Goal: Information Seeking & Learning: Learn about a topic

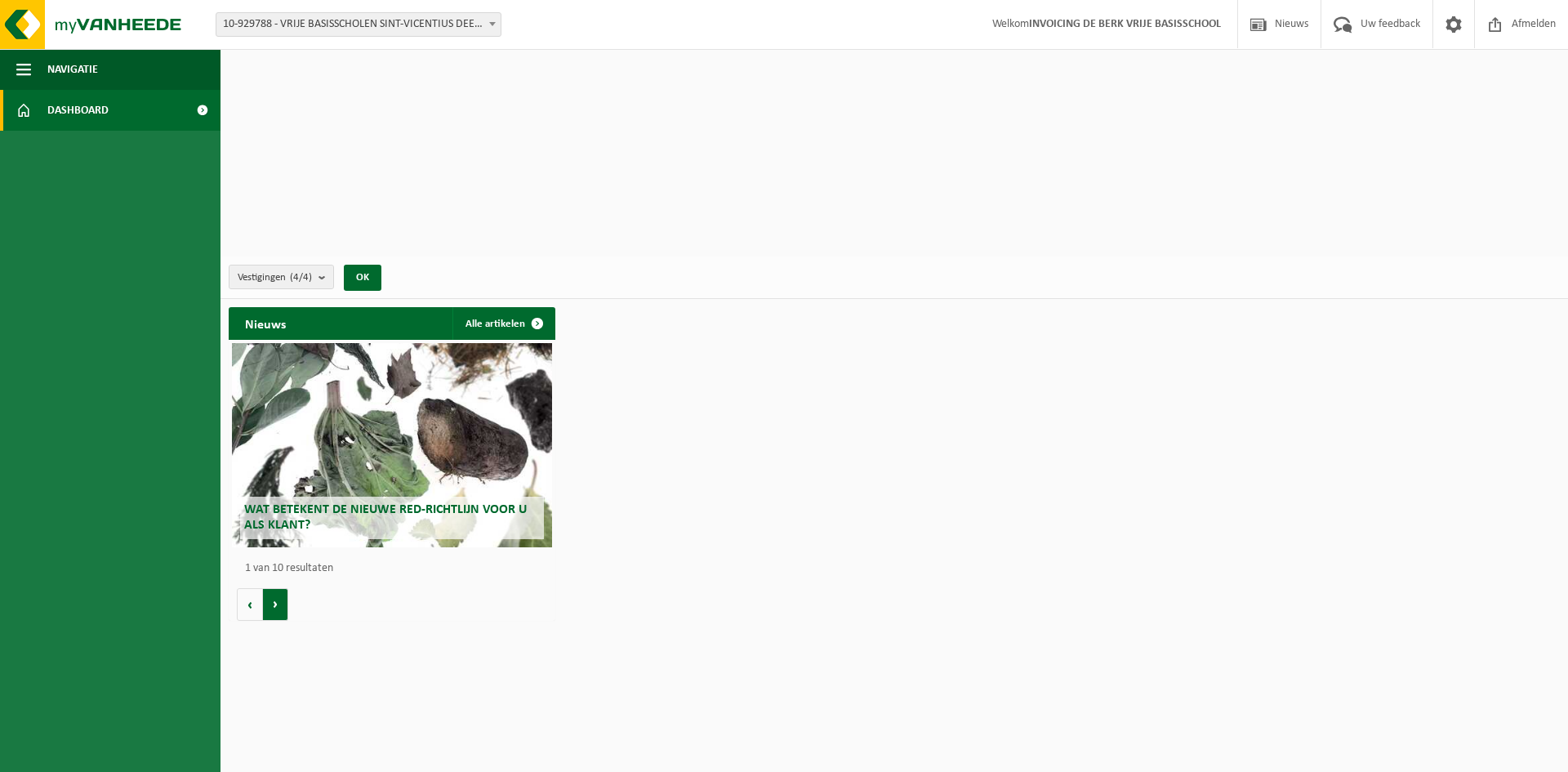
click at [276, 588] on button "Volgende" at bounding box center [276, 604] width 25 height 32
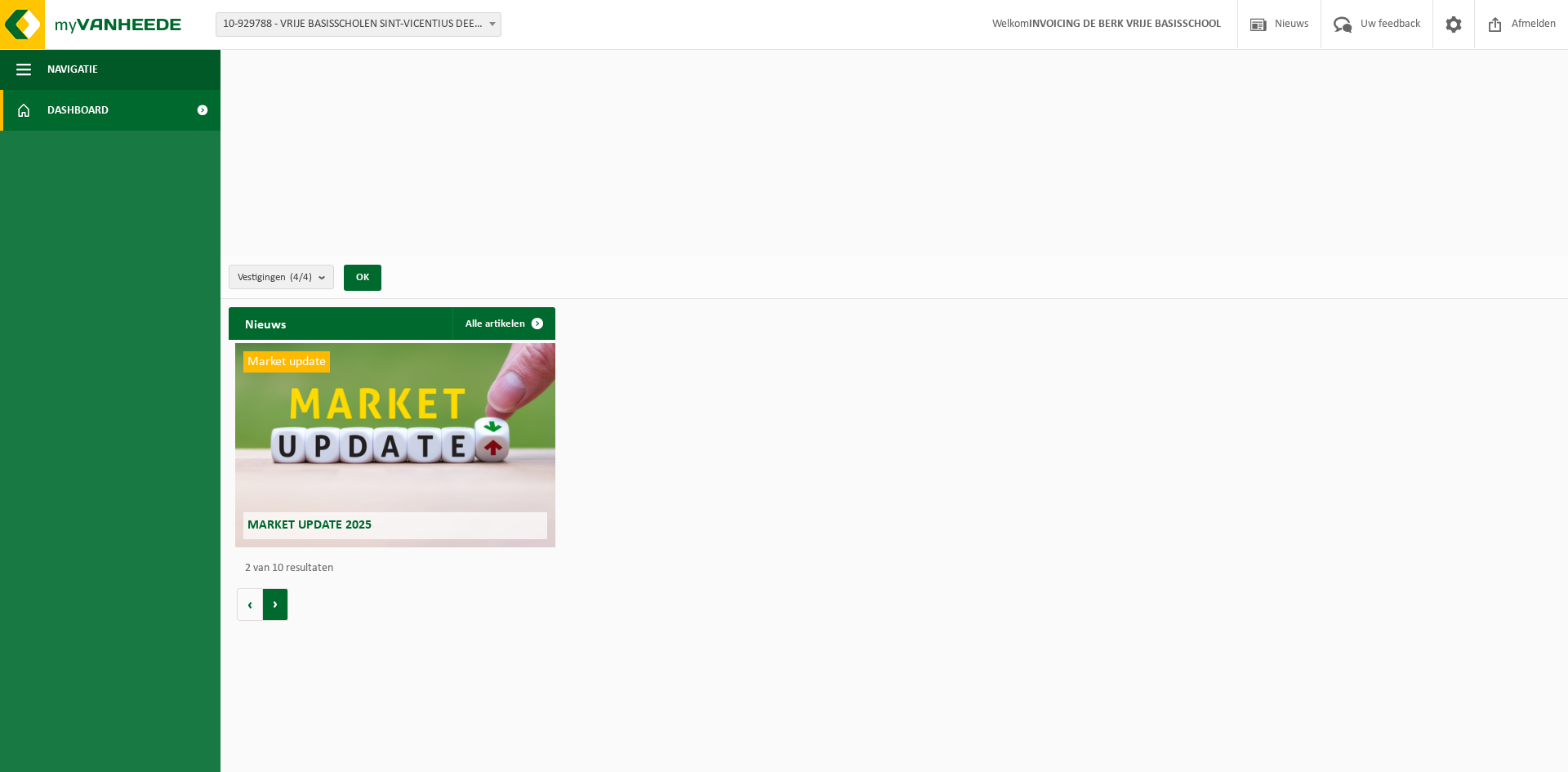
scroll to position [0, 326]
click at [270, 588] on button "Volgende" at bounding box center [276, 604] width 25 height 32
click at [278, 588] on button "Volgende" at bounding box center [276, 604] width 25 height 32
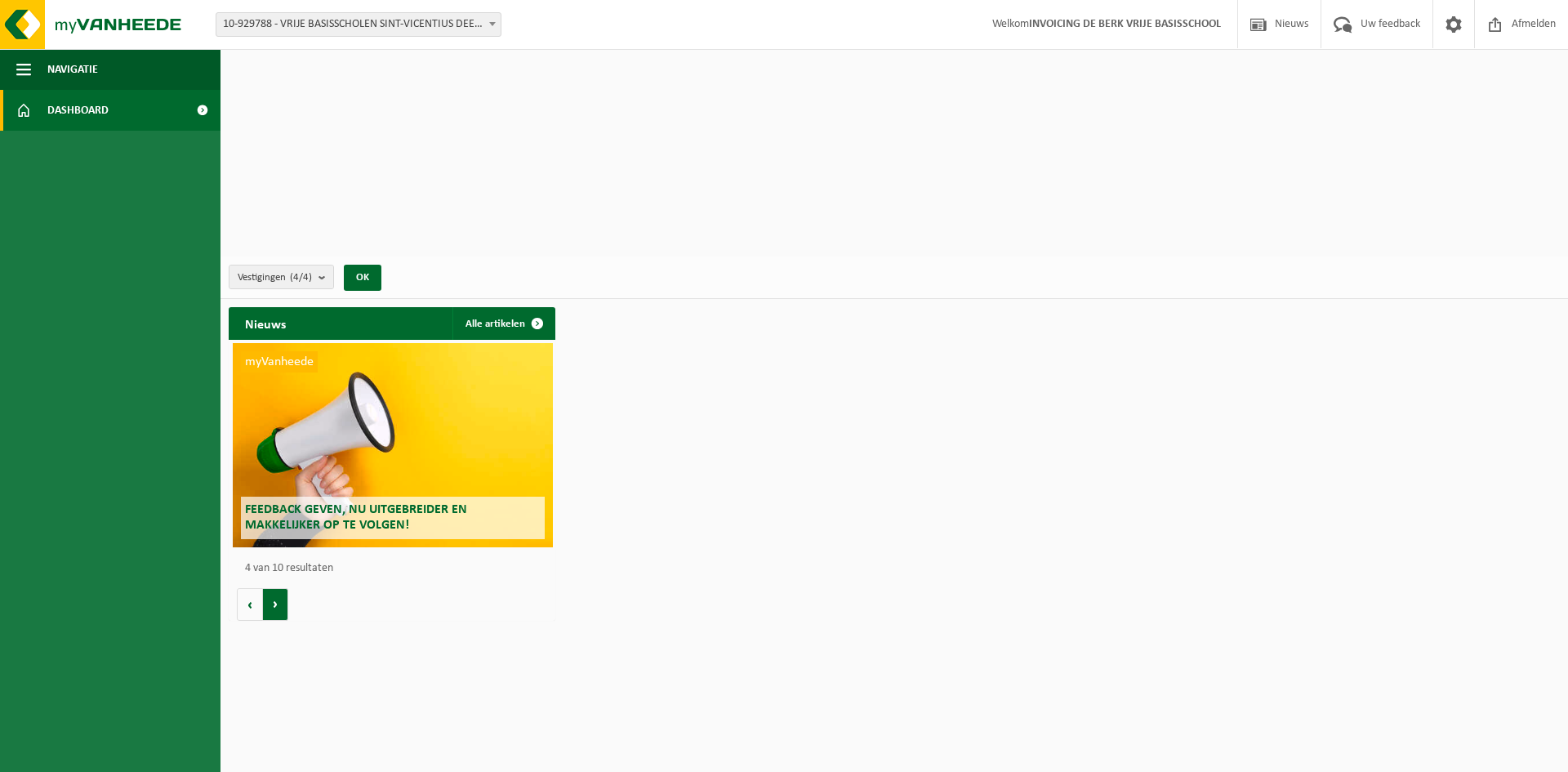
scroll to position [0, 980]
click at [278, 588] on button "Volgende" at bounding box center [276, 604] width 25 height 32
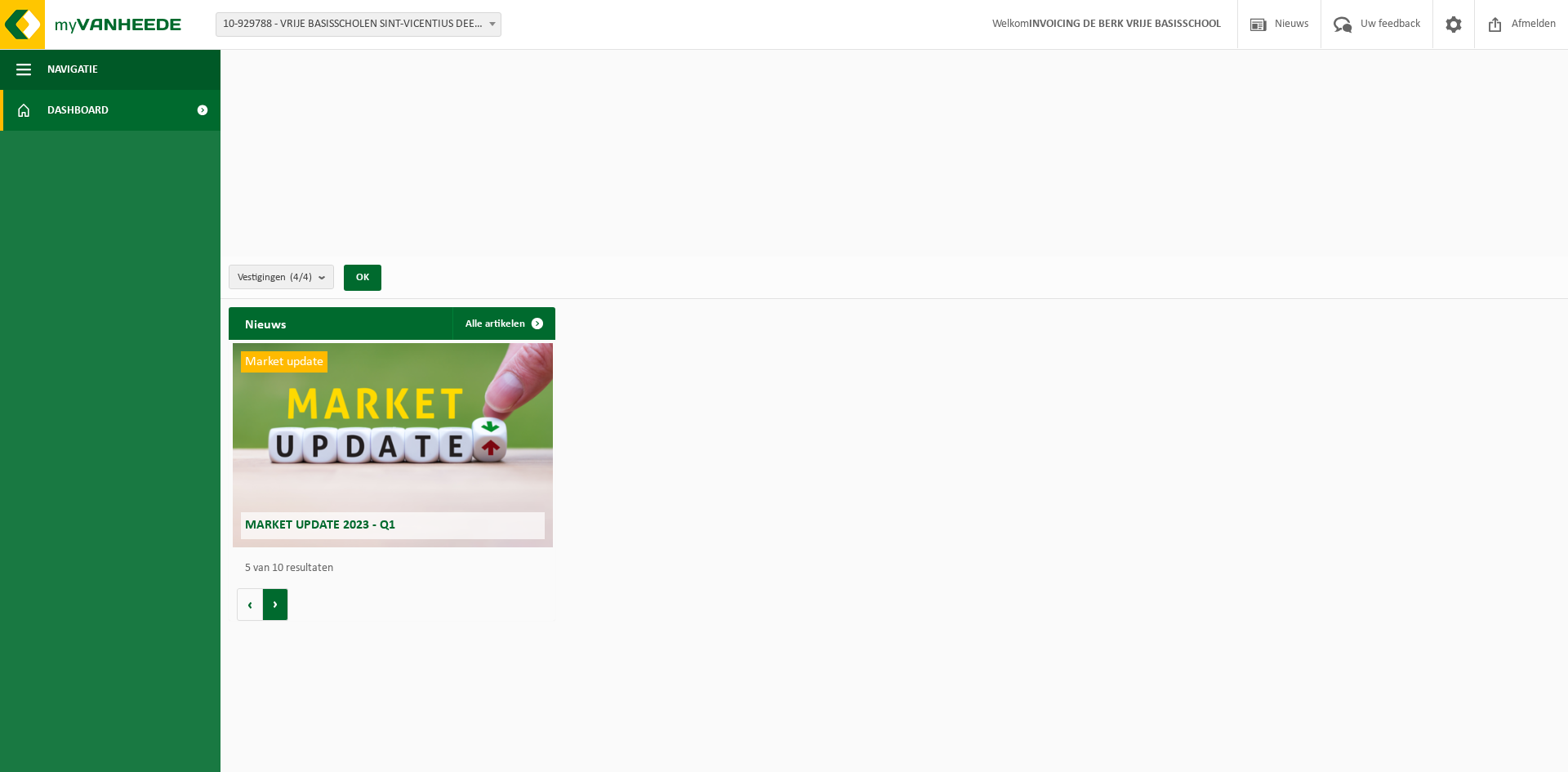
scroll to position [0, 1307]
click at [278, 588] on button "Volgende" at bounding box center [276, 604] width 25 height 32
click at [253, 588] on button "Vorige" at bounding box center [250, 604] width 26 height 32
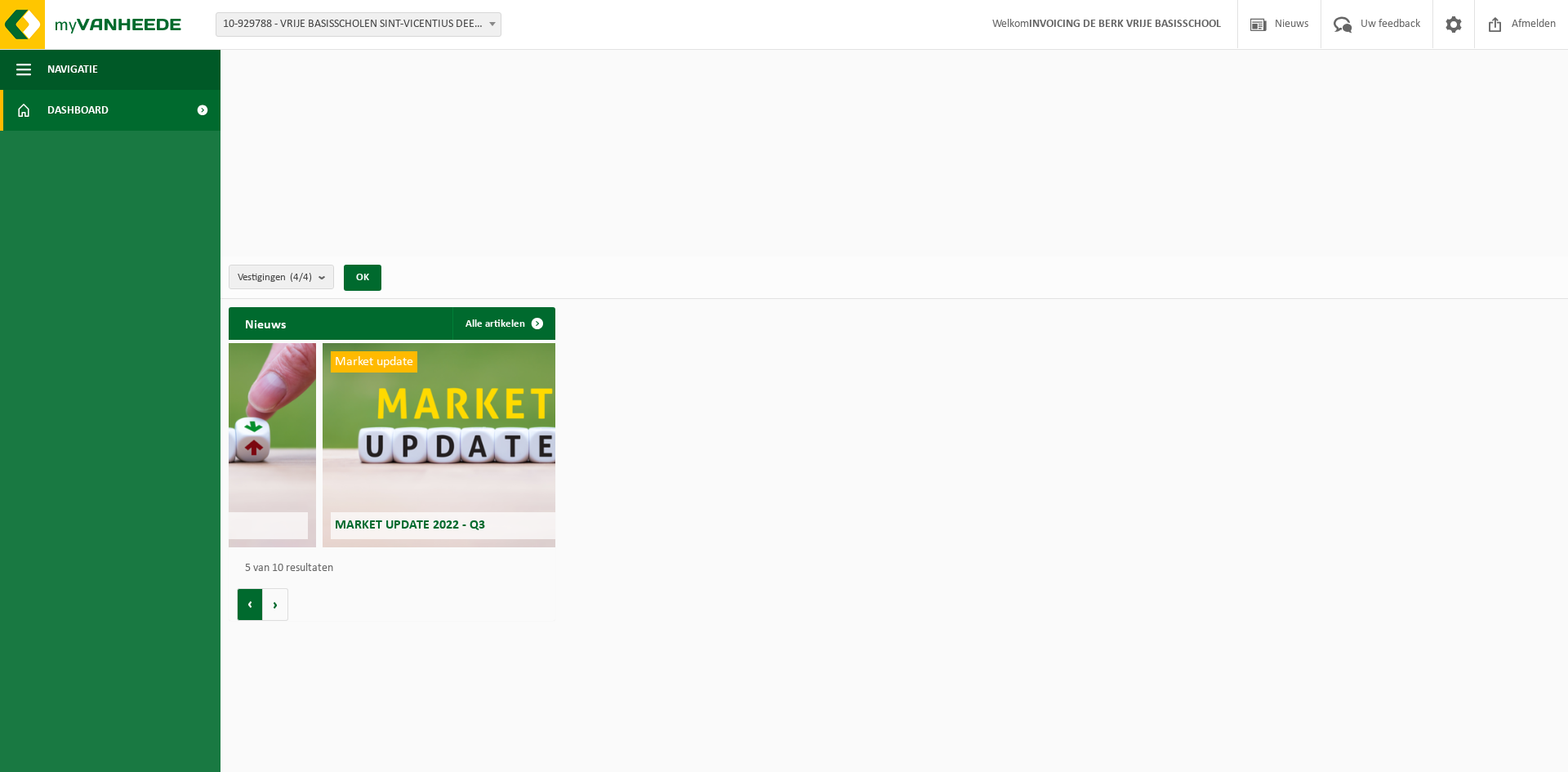
click at [253, 588] on button "Vorige" at bounding box center [250, 604] width 26 height 32
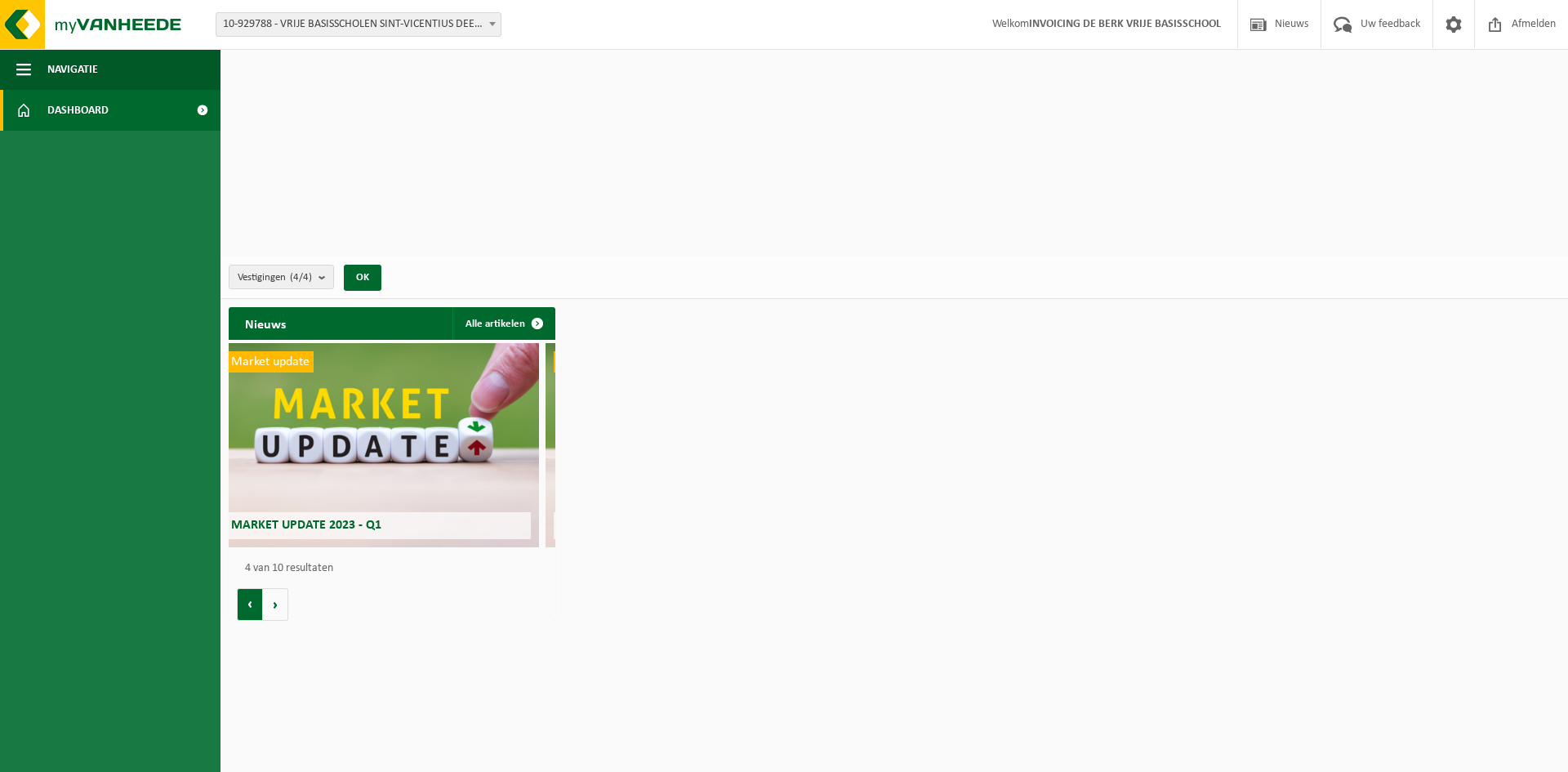
click at [253, 588] on button "Vorige" at bounding box center [250, 604] width 26 height 32
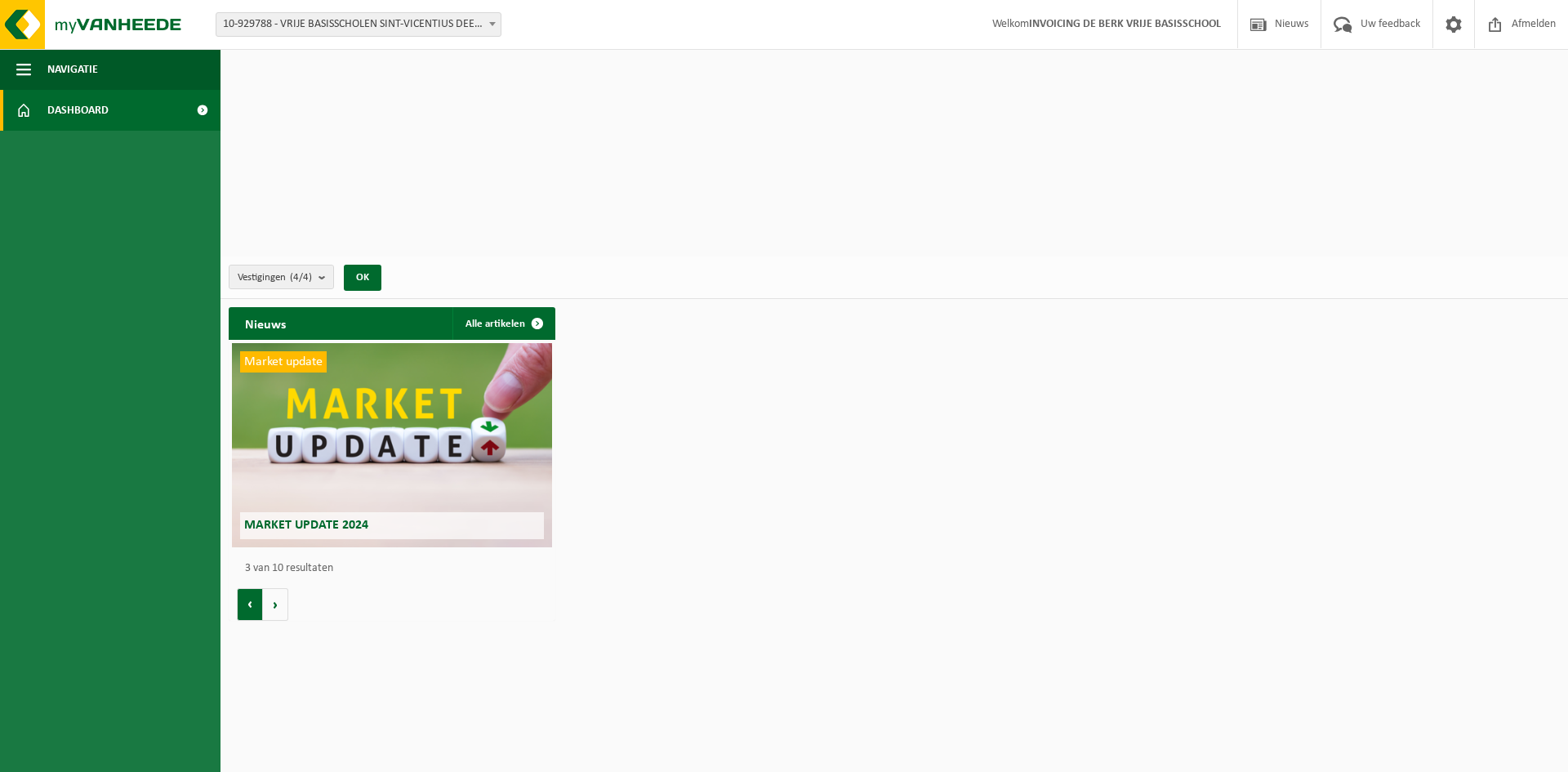
scroll to position [0, 654]
click at [253, 588] on button "Vorige" at bounding box center [250, 604] width 26 height 32
click at [268, 518] on span "Market update 2025" at bounding box center [305, 525] width 124 height 13
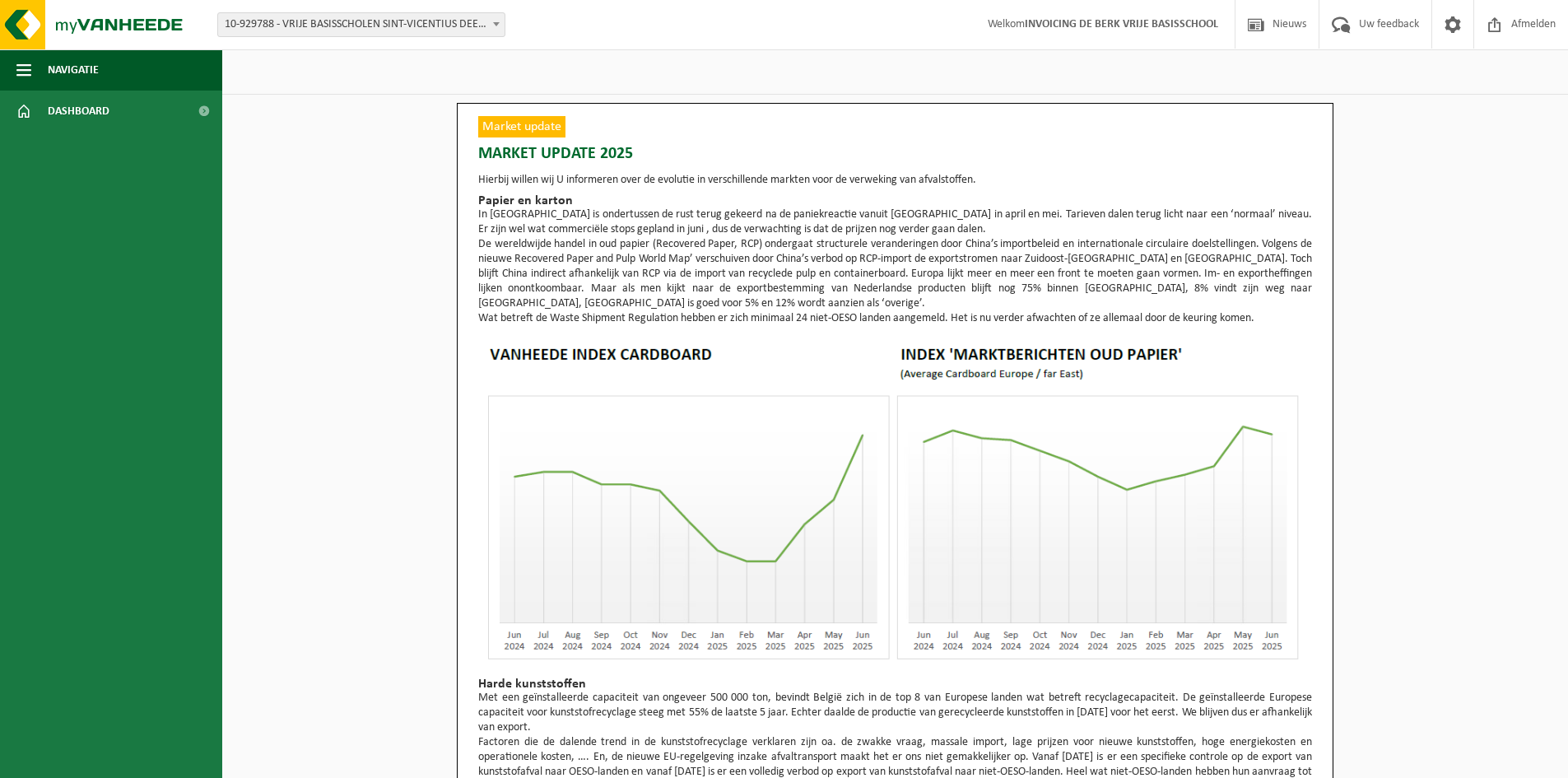
scroll to position [161, 0]
